Goal: Task Accomplishment & Management: Use online tool/utility

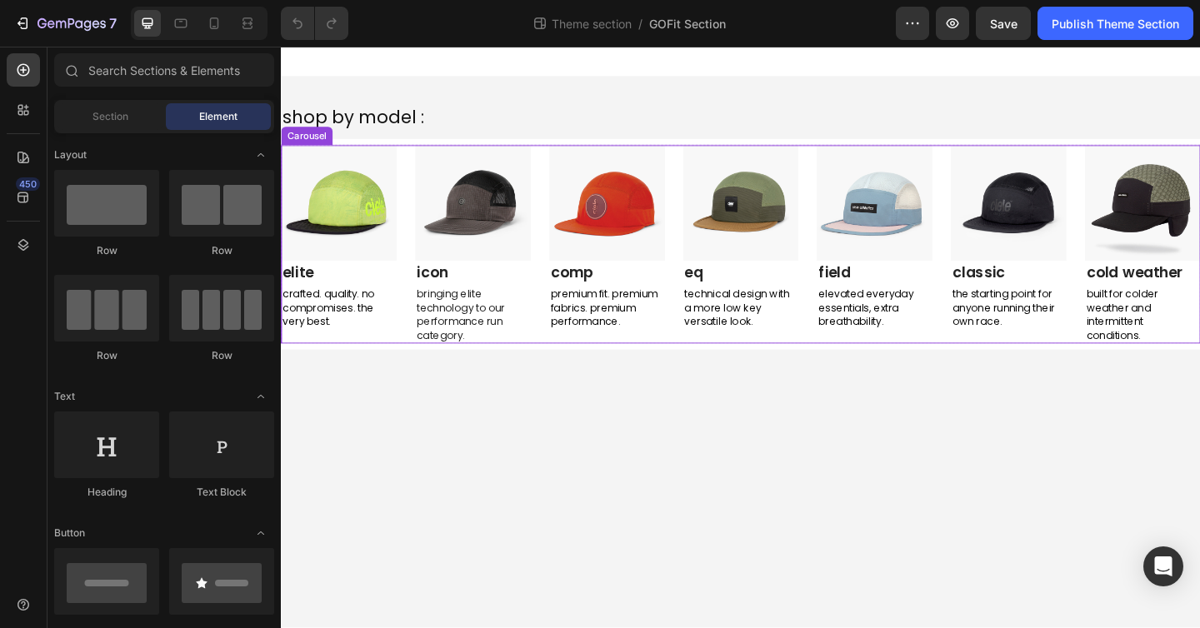
click at [413, 155] on div "Image elite Text block crafted. quality. no compromises. the very best. Text Bl…" at bounding box center [781, 262] width 1000 height 216
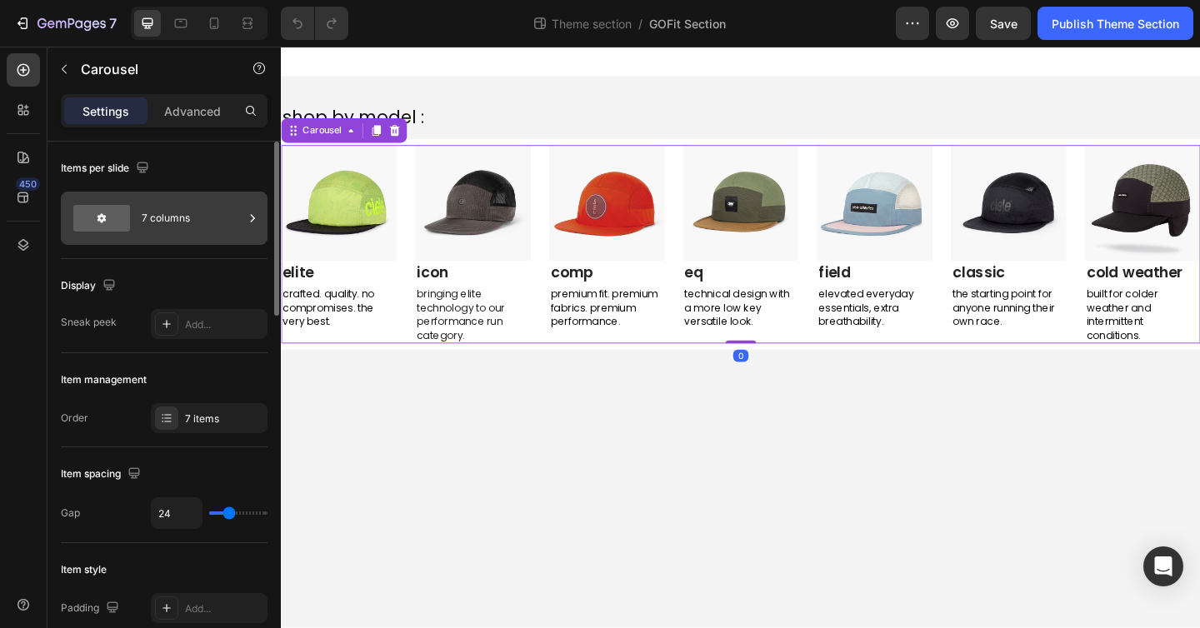
click at [203, 226] on div "7 columns" at bounding box center [193, 218] width 102 height 38
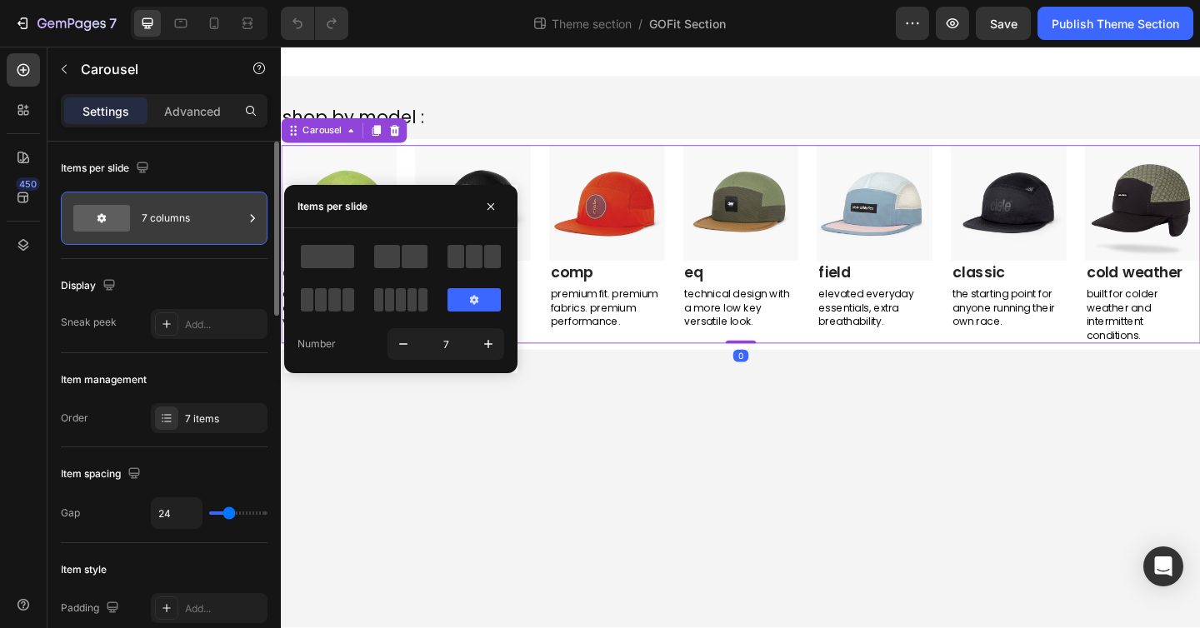
click at [203, 226] on div "7 columns" at bounding box center [193, 218] width 102 height 38
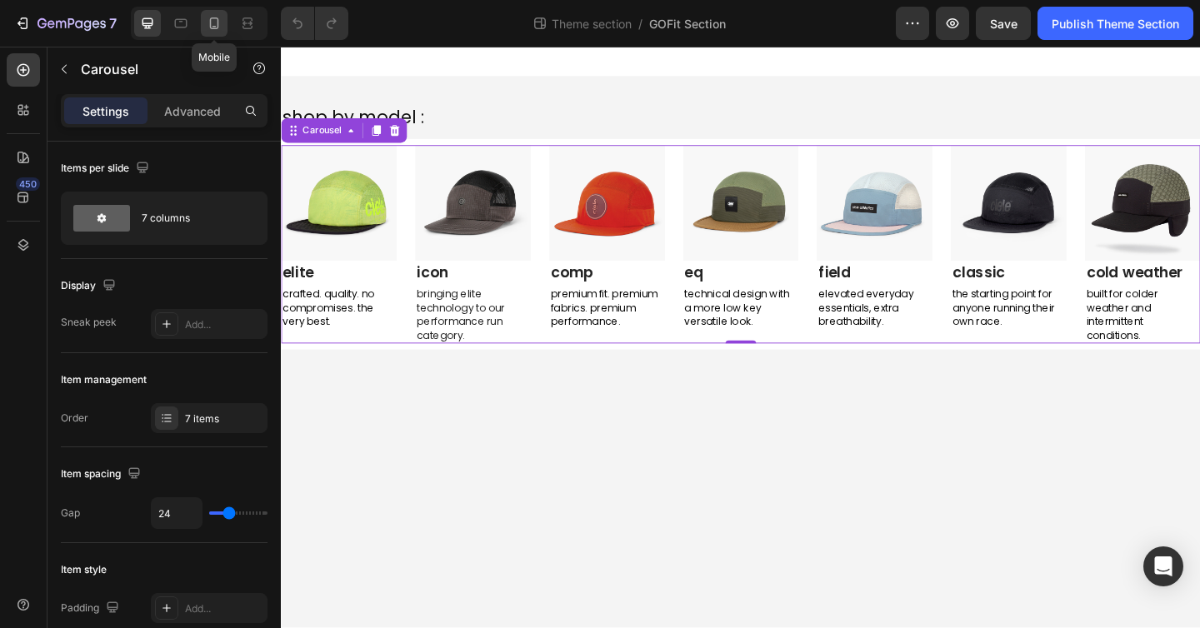
click at [209, 17] on icon at bounding box center [214, 23] width 17 height 17
type input "100%"
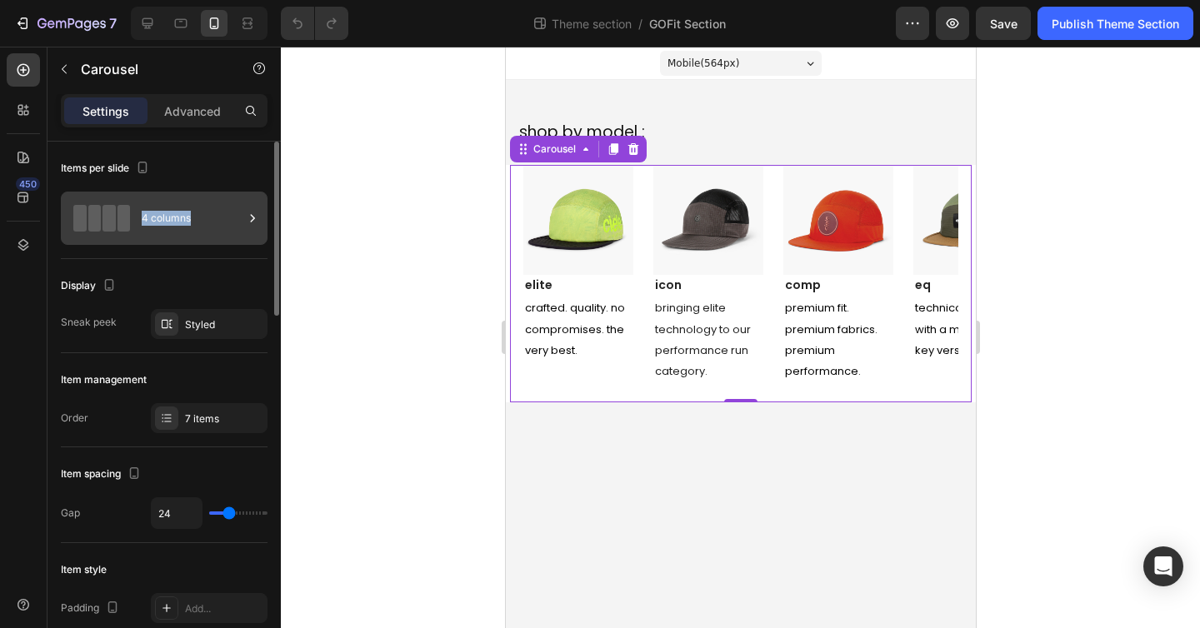
click at [229, 218] on div "4 columns" at bounding box center [193, 218] width 102 height 38
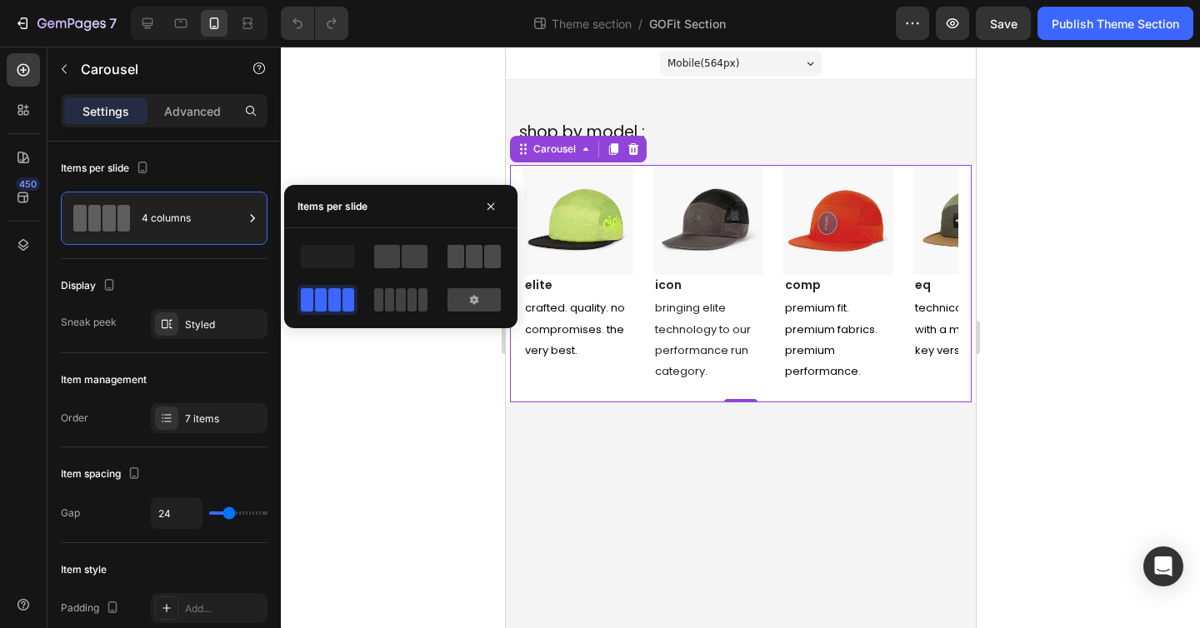
click at [466, 257] on span at bounding box center [474, 256] width 17 height 23
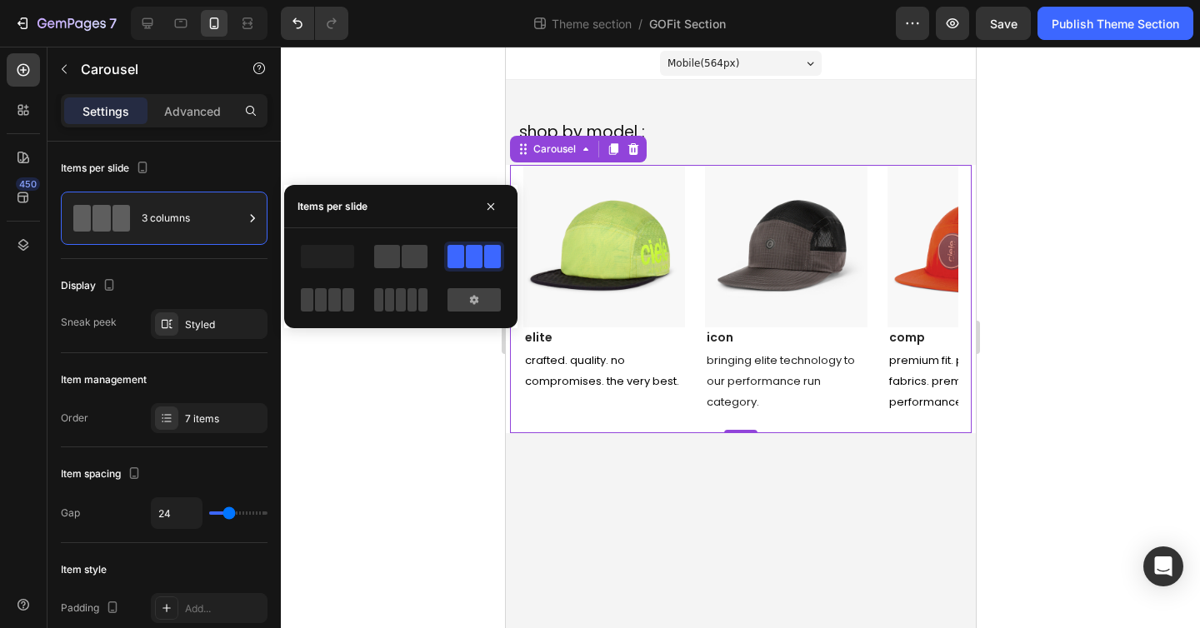
click at [781, 55] on div "Mobile ( 564 px)" at bounding box center [740, 63] width 162 height 25
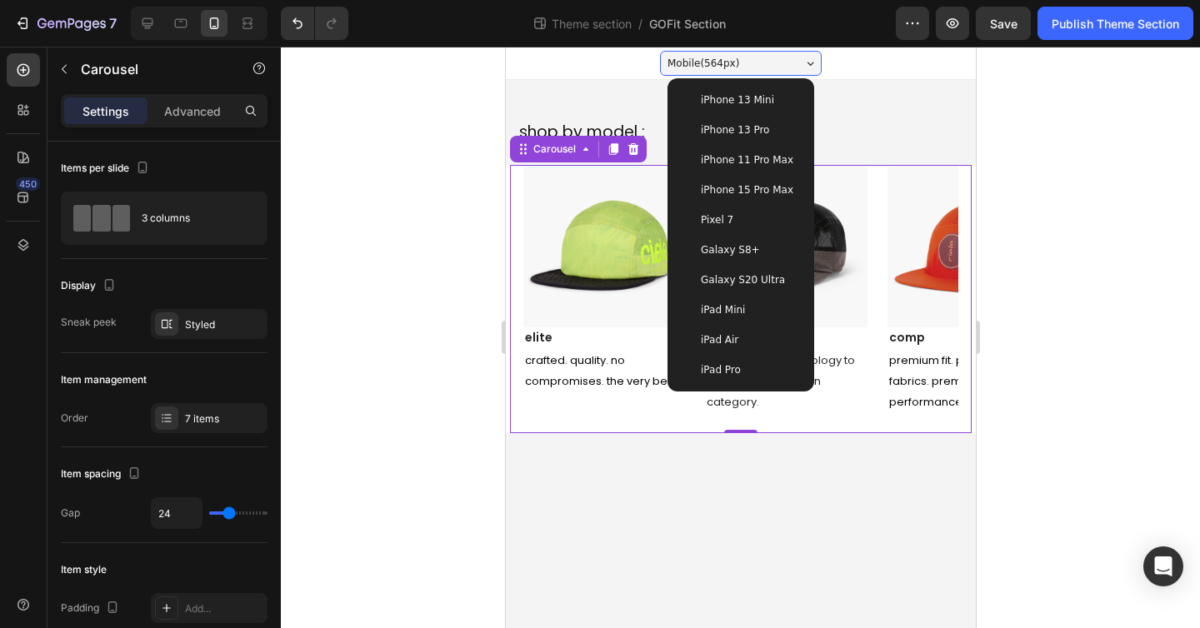
click at [781, 55] on div "Mobile ( 564 px)" at bounding box center [740, 63] width 162 height 25
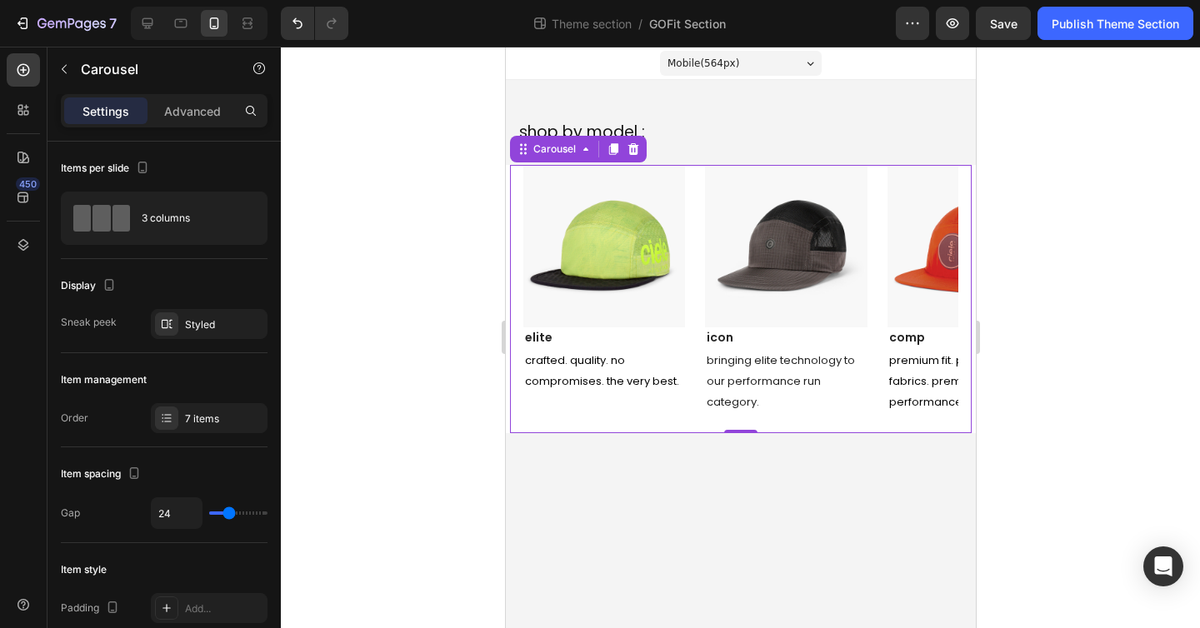
click at [757, 37] on div "Theme section / GOFit Section" at bounding box center [629, 23] width 534 height 33
click at [756, 62] on div "Mobile ( 564 px)" at bounding box center [740, 63] width 162 height 25
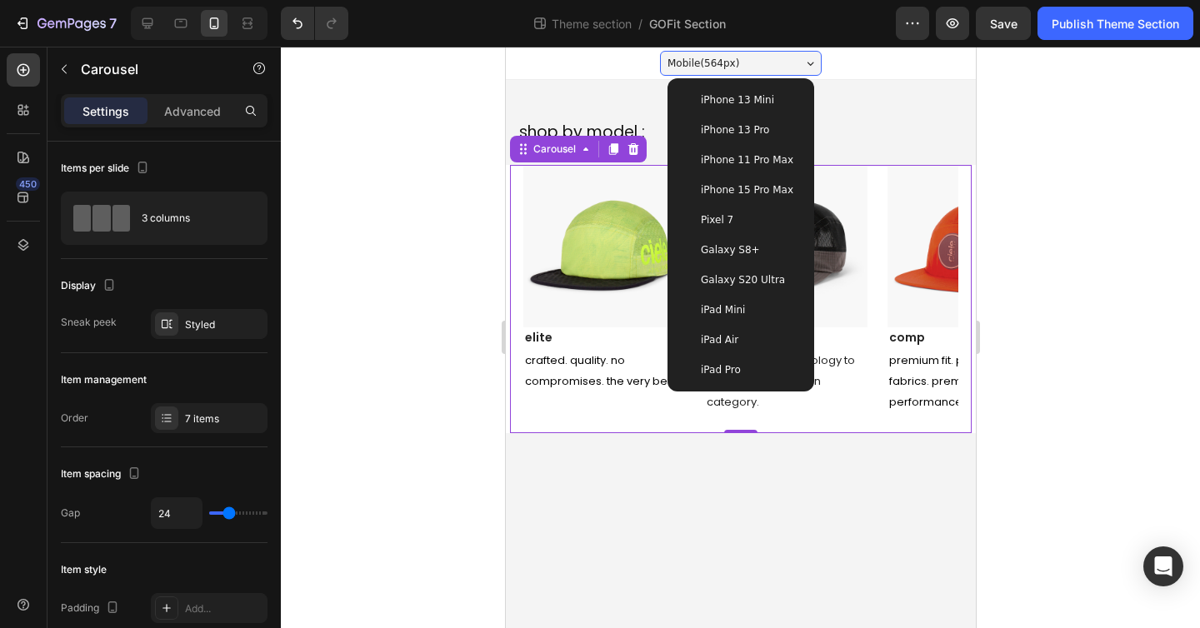
click at [745, 180] on div "iPhone 15 Pro Max" at bounding box center [739, 190] width 133 height 30
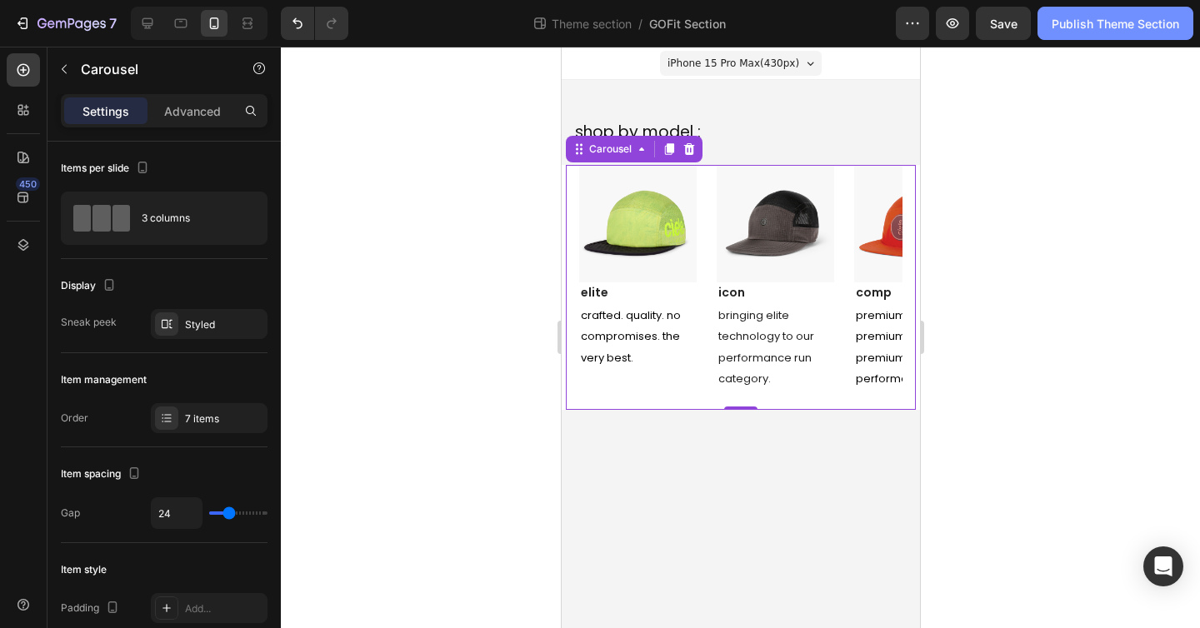
click at [1106, 22] on div "Publish Theme Section" at bounding box center [1114, 23] width 127 height 17
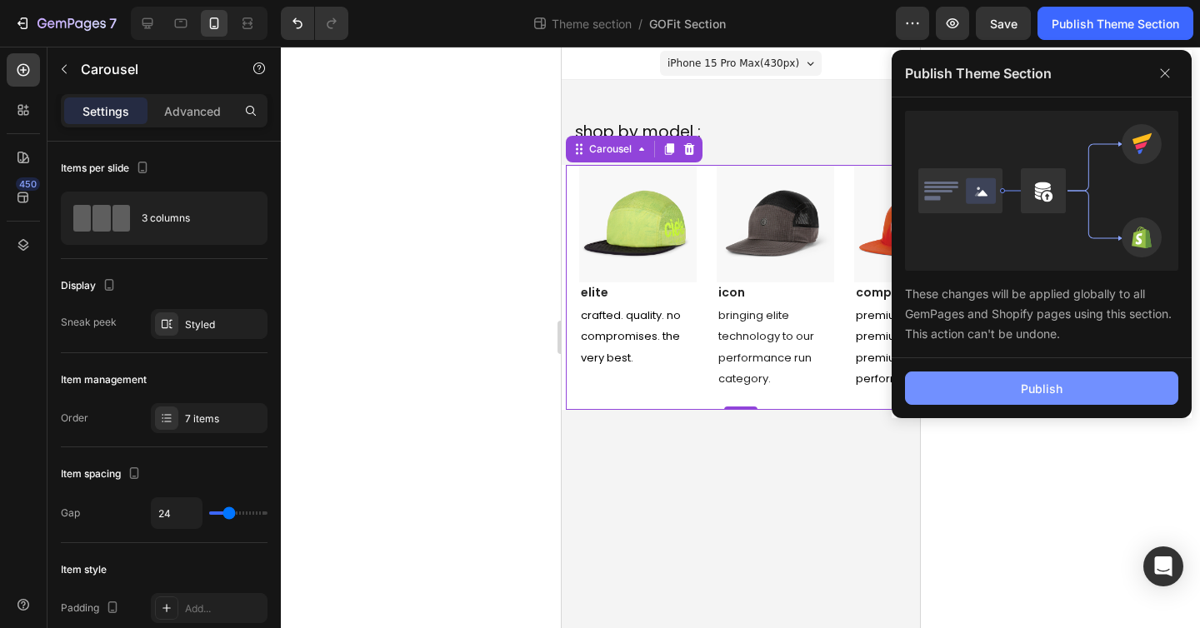
click at [1056, 383] on div "Publish" at bounding box center [1042, 388] width 42 height 17
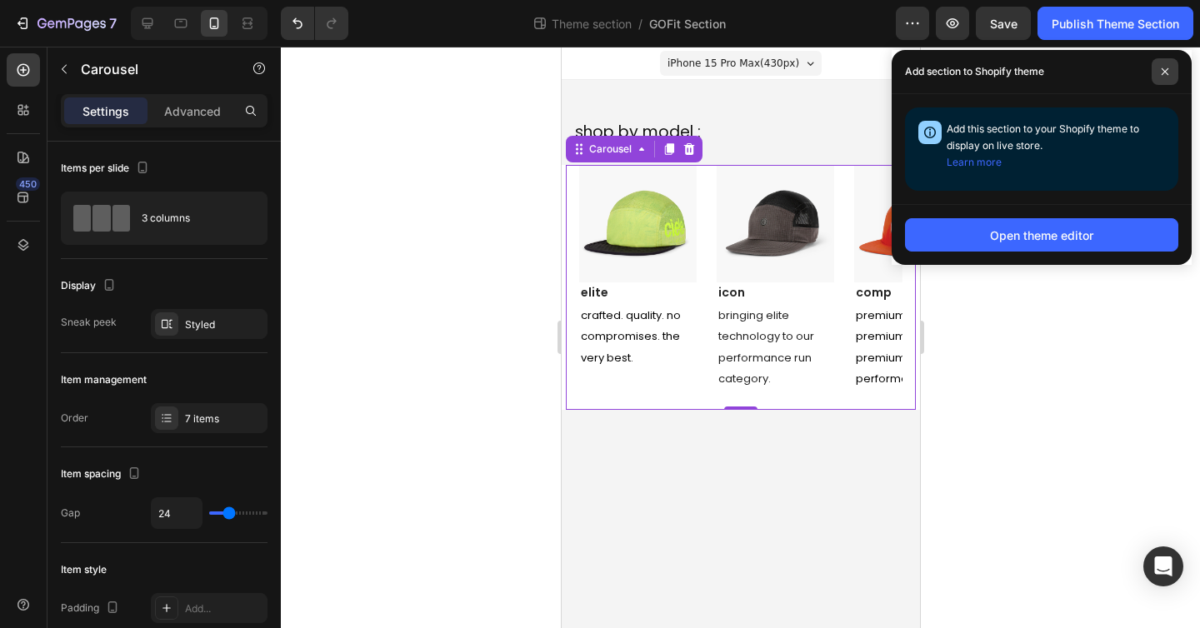
click at [1167, 69] on icon at bounding box center [1164, 71] width 7 height 7
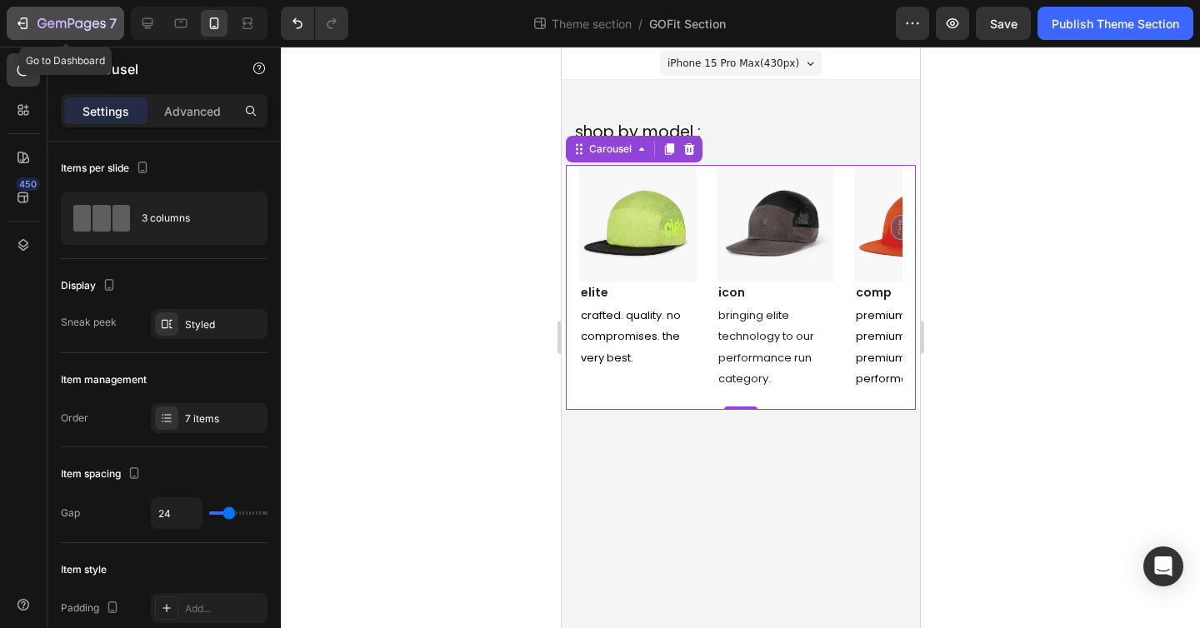
click at [25, 19] on icon "button" at bounding box center [22, 23] width 17 height 17
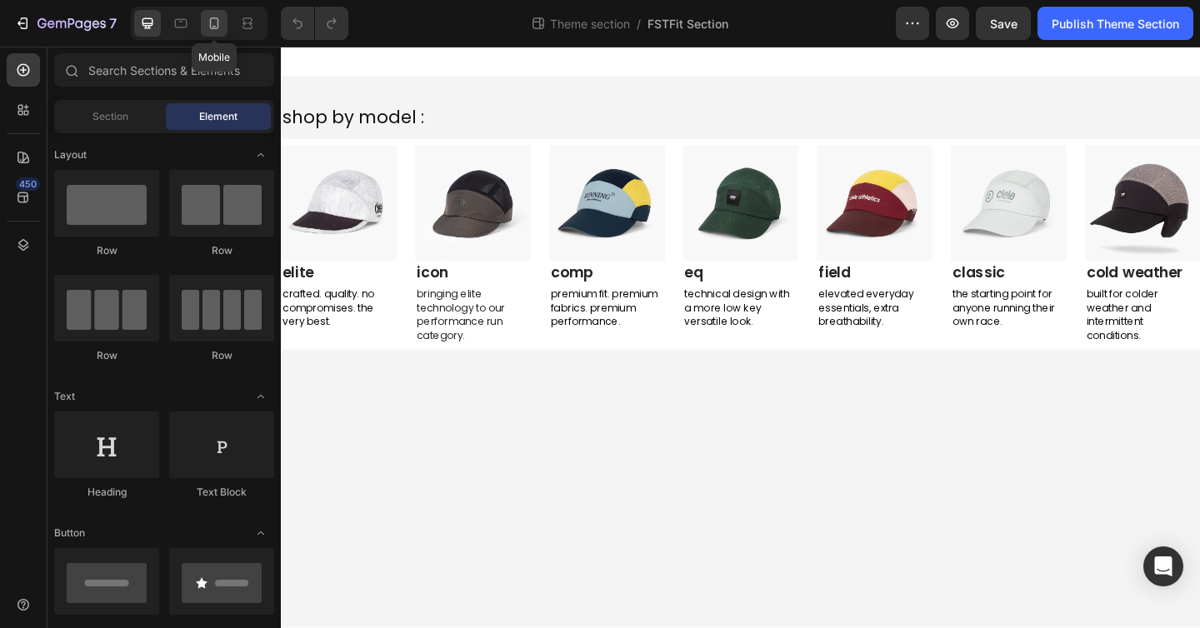
click at [218, 26] on icon at bounding box center [214, 23] width 17 height 17
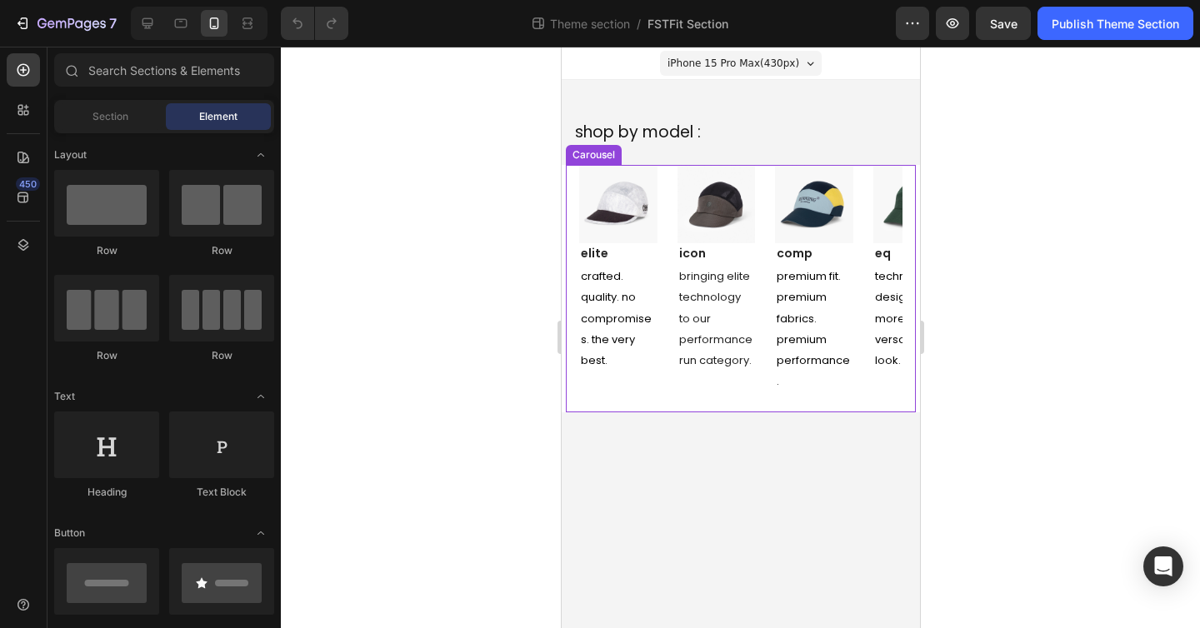
click at [669, 168] on div "Image elite Text block crafted. quality. no compromises. the very best. Text Bl…" at bounding box center [739, 288] width 323 height 247
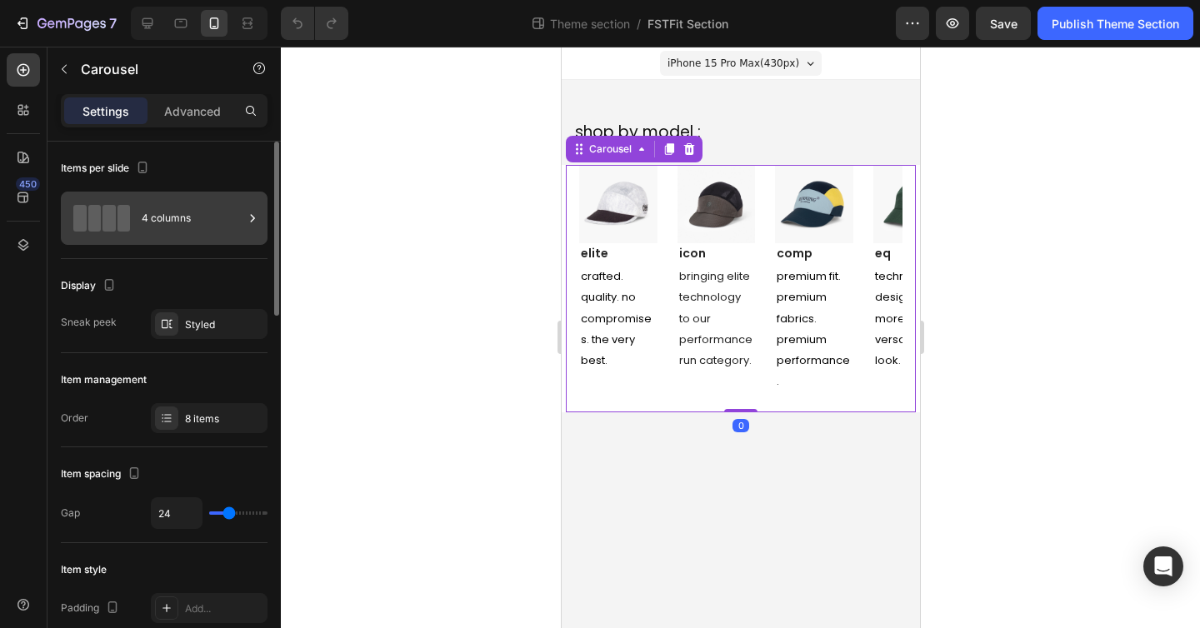
click at [192, 199] on div "4 columns" at bounding box center [193, 218] width 102 height 38
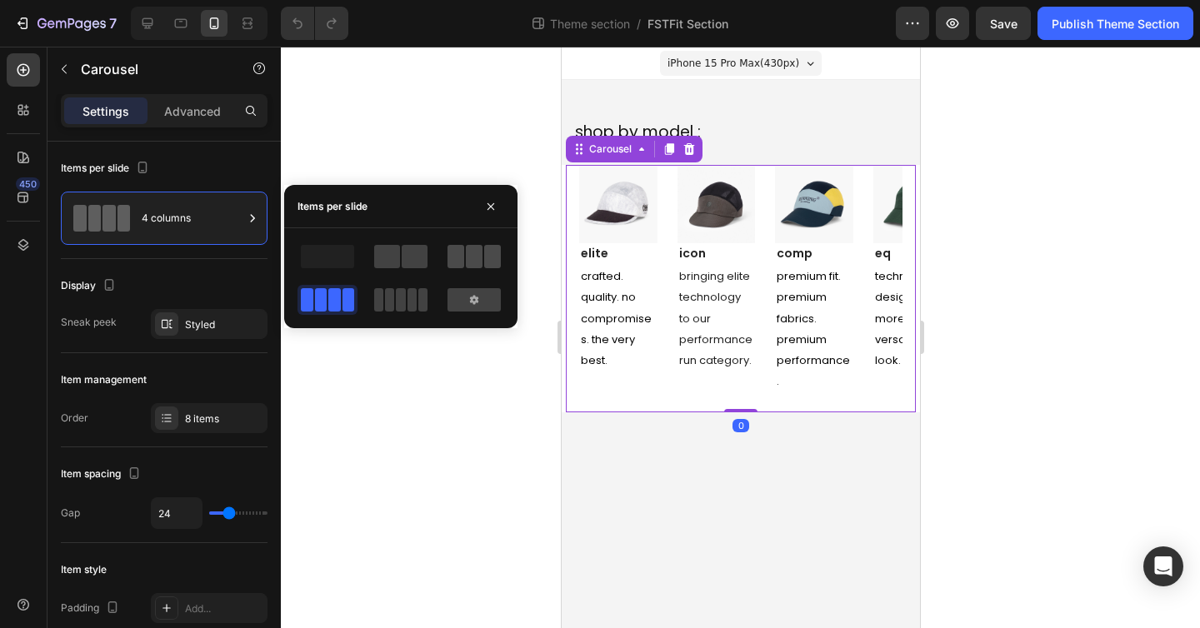
click at [472, 262] on span at bounding box center [474, 256] width 17 height 23
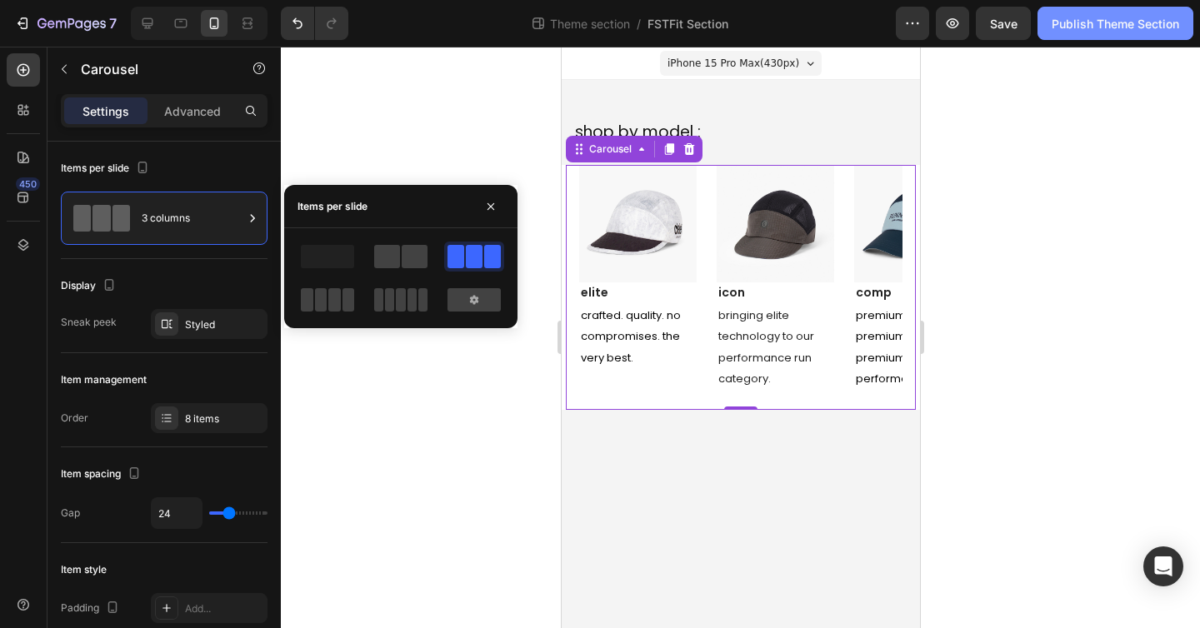
click at [1150, 23] on div "Publish Theme Section" at bounding box center [1114, 23] width 127 height 17
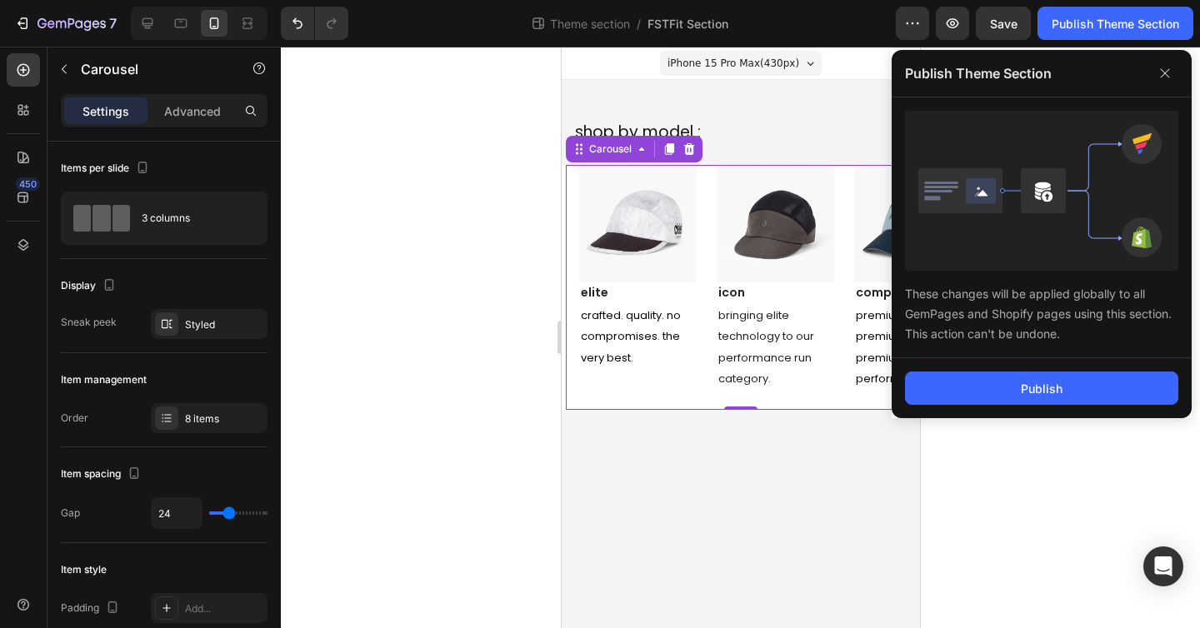
click at [1067, 368] on div "Publish" at bounding box center [1041, 388] width 300 height 60
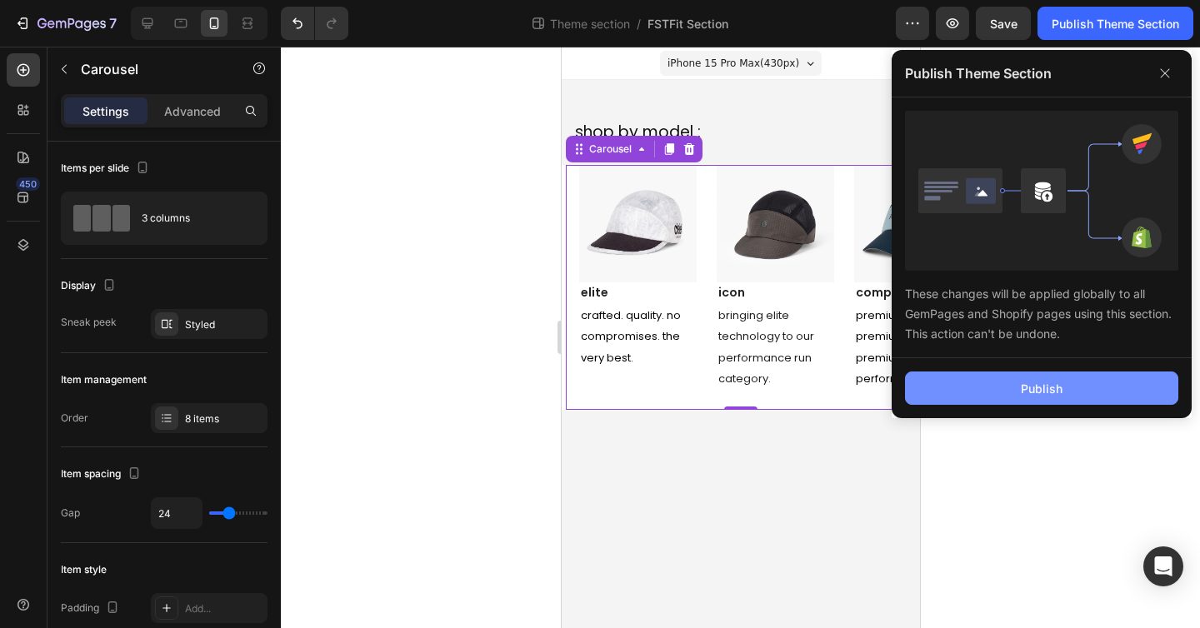
click at [1067, 387] on button "Publish" at bounding box center [1041, 388] width 273 height 33
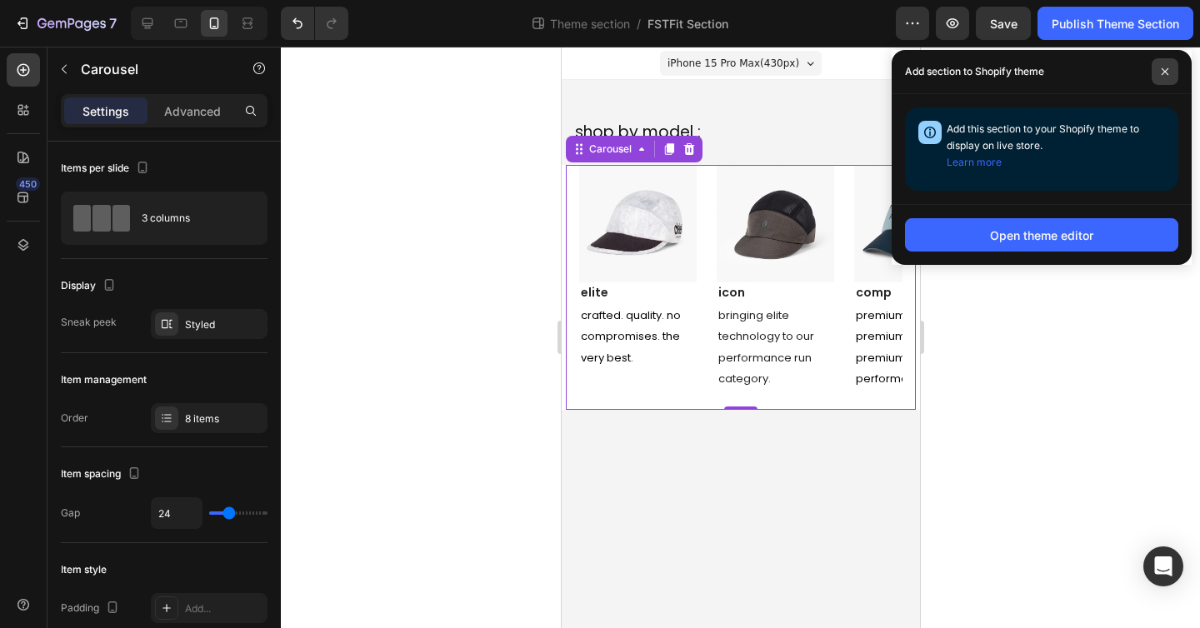
click at [1170, 83] on span at bounding box center [1164, 71] width 27 height 27
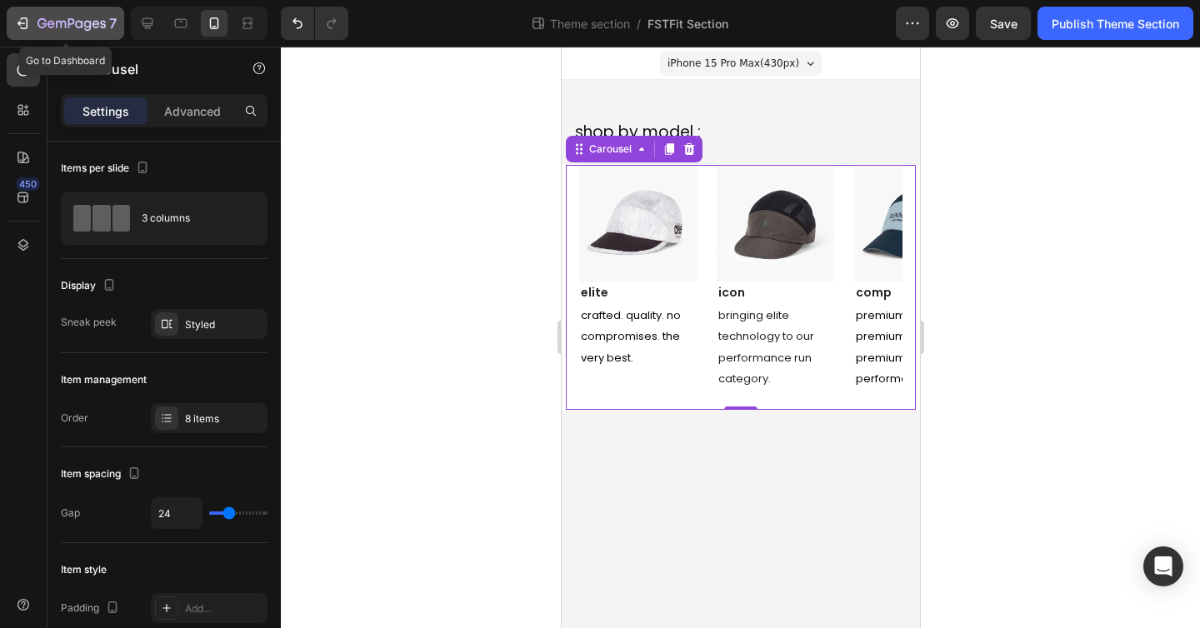
click at [41, 21] on icon "button" at bounding box center [71, 24] width 68 height 14
